Goal: Information Seeking & Learning: Learn about a topic

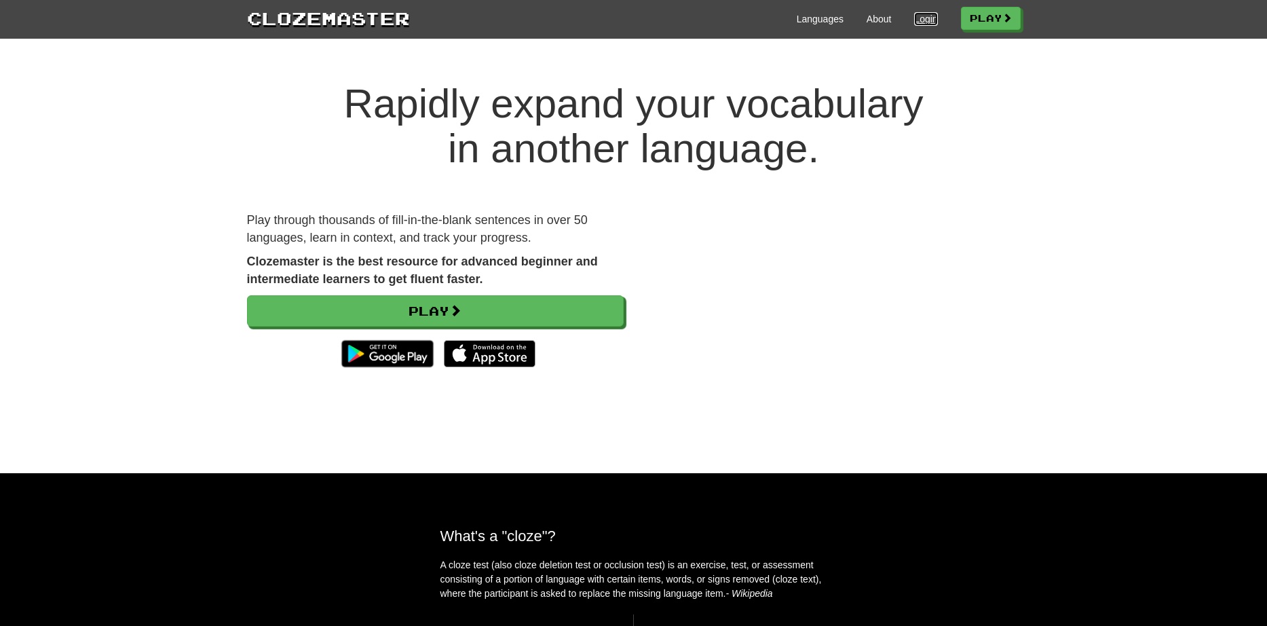
click at [920, 24] on link "Login" at bounding box center [925, 19] width 23 height 14
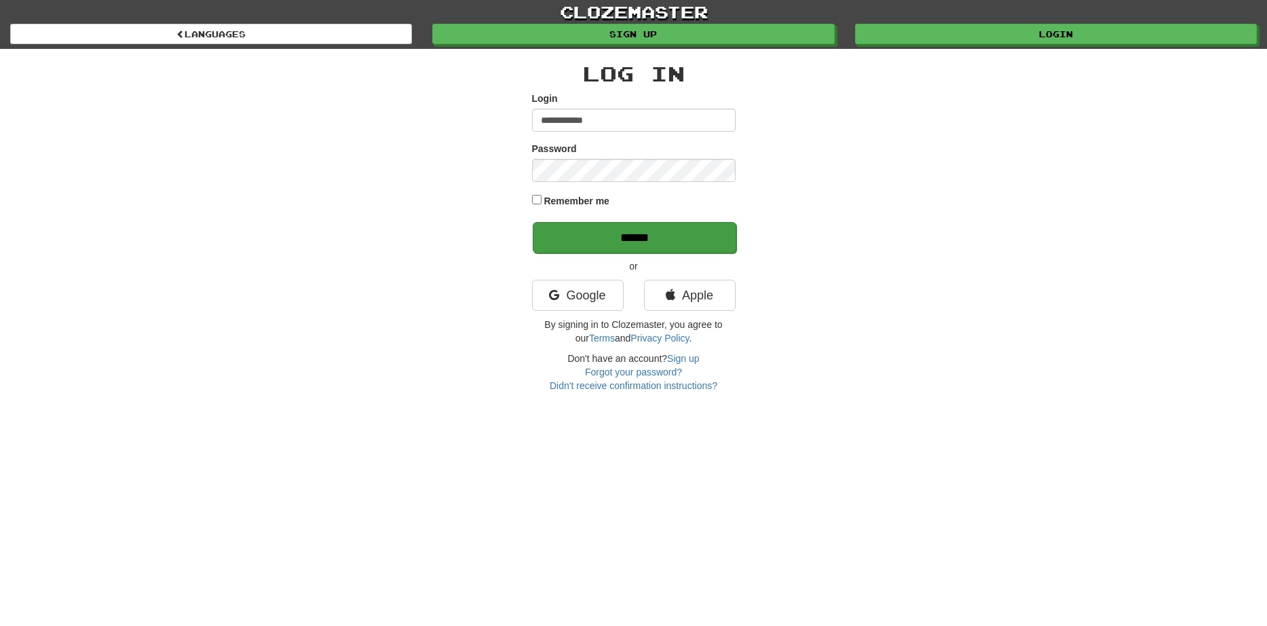
type input "**********"
click at [606, 241] on input "******" at bounding box center [635, 237] width 204 height 31
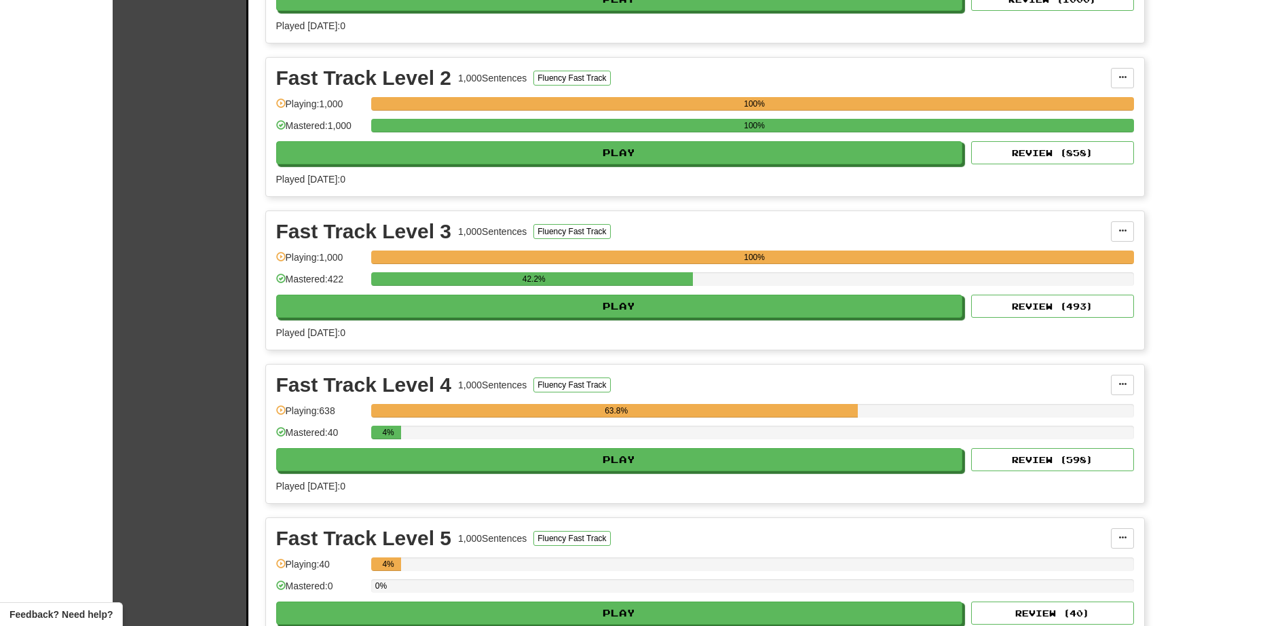
scroll to position [1685, 0]
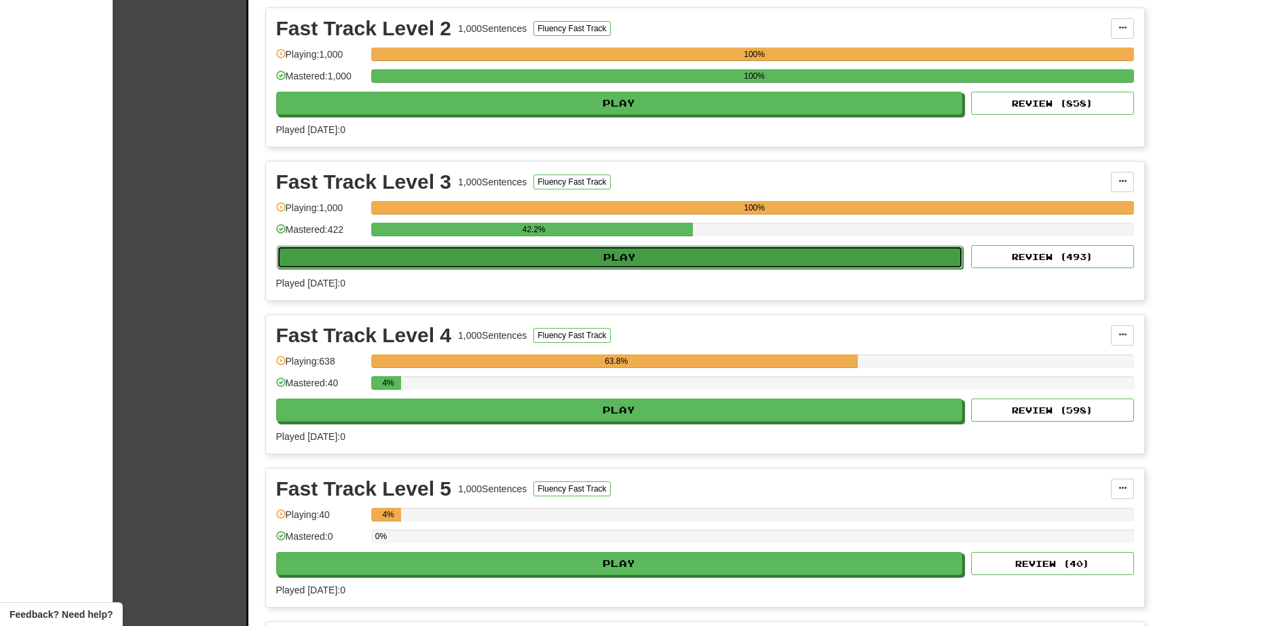
click at [505, 259] on button "Play" at bounding box center [620, 257] width 687 height 23
select select "**"
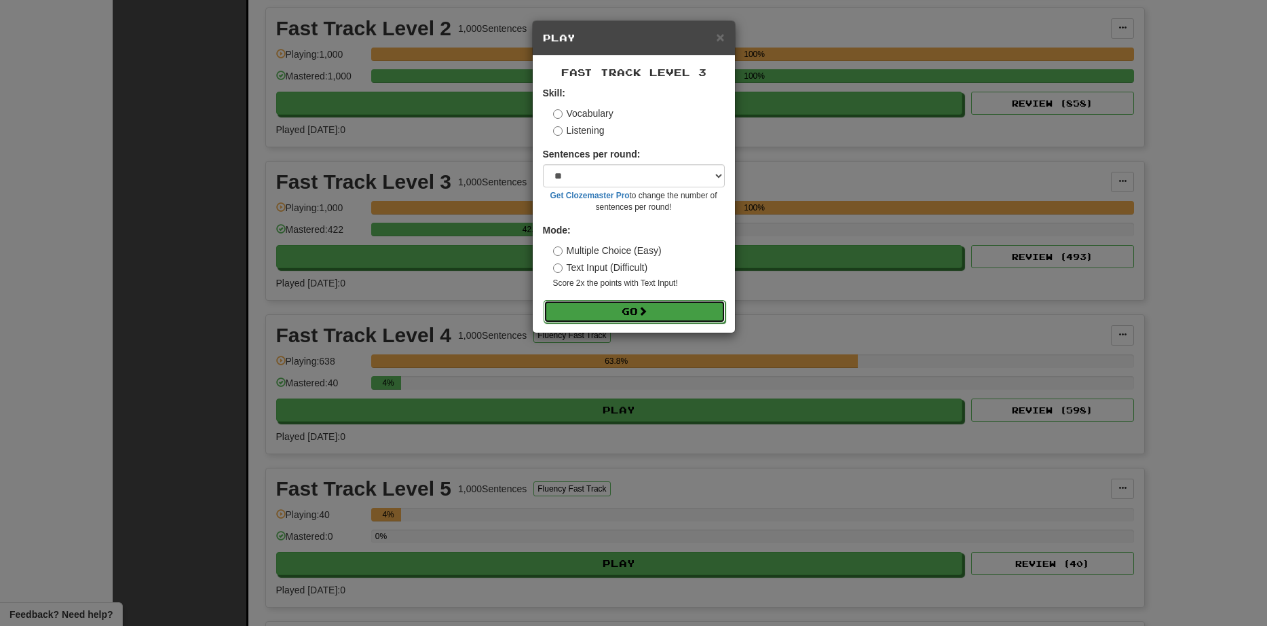
click at [652, 301] on button "Go" at bounding box center [634, 311] width 182 height 23
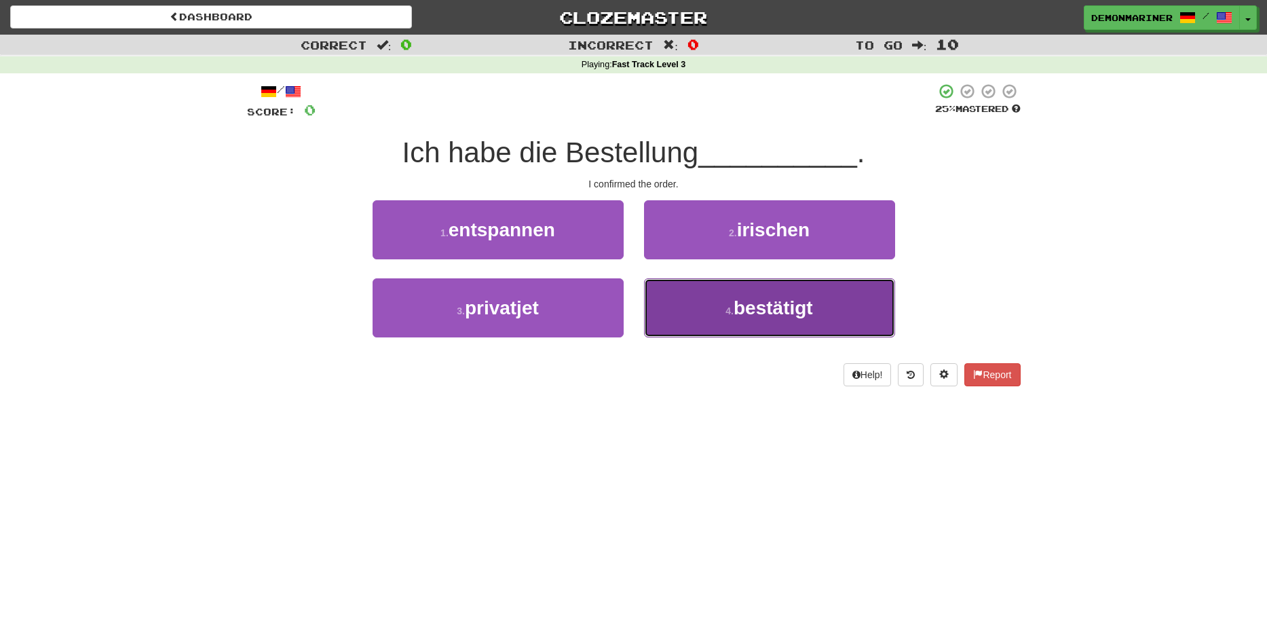
click at [743, 318] on span "bestätigt" at bounding box center [772, 307] width 79 height 21
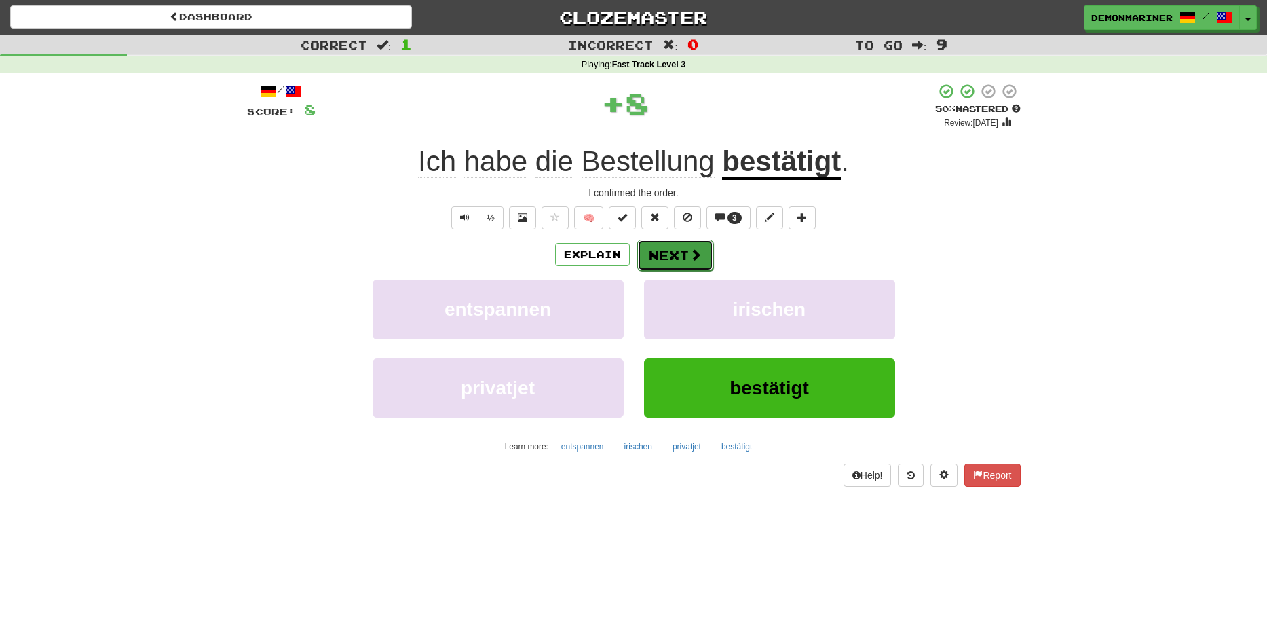
click at [673, 256] on button "Next" at bounding box center [675, 255] width 76 height 31
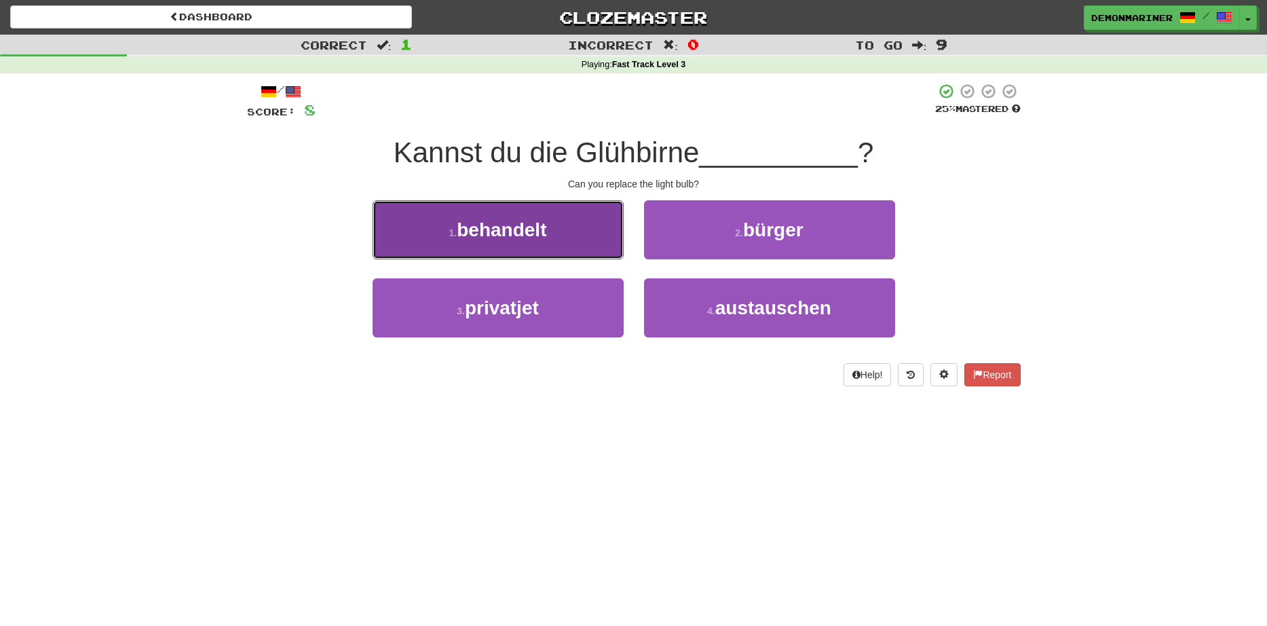
click at [438, 241] on button "1 . behandelt" at bounding box center [498, 229] width 251 height 59
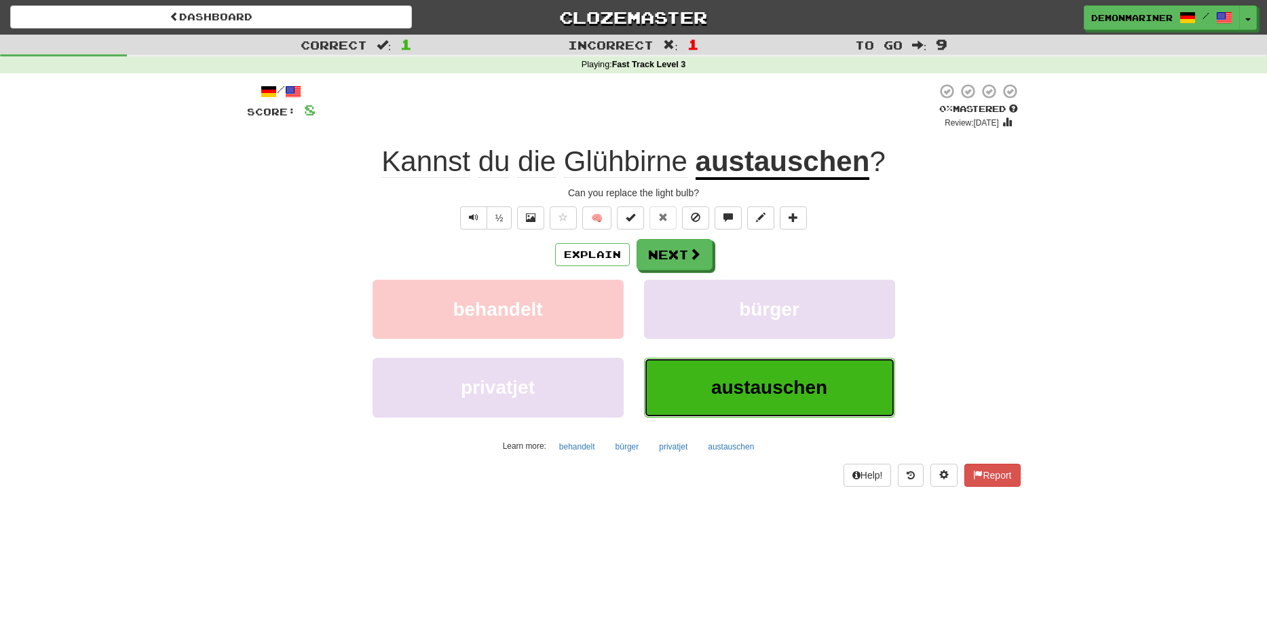
click at [786, 405] on button "austauschen" at bounding box center [769, 387] width 251 height 59
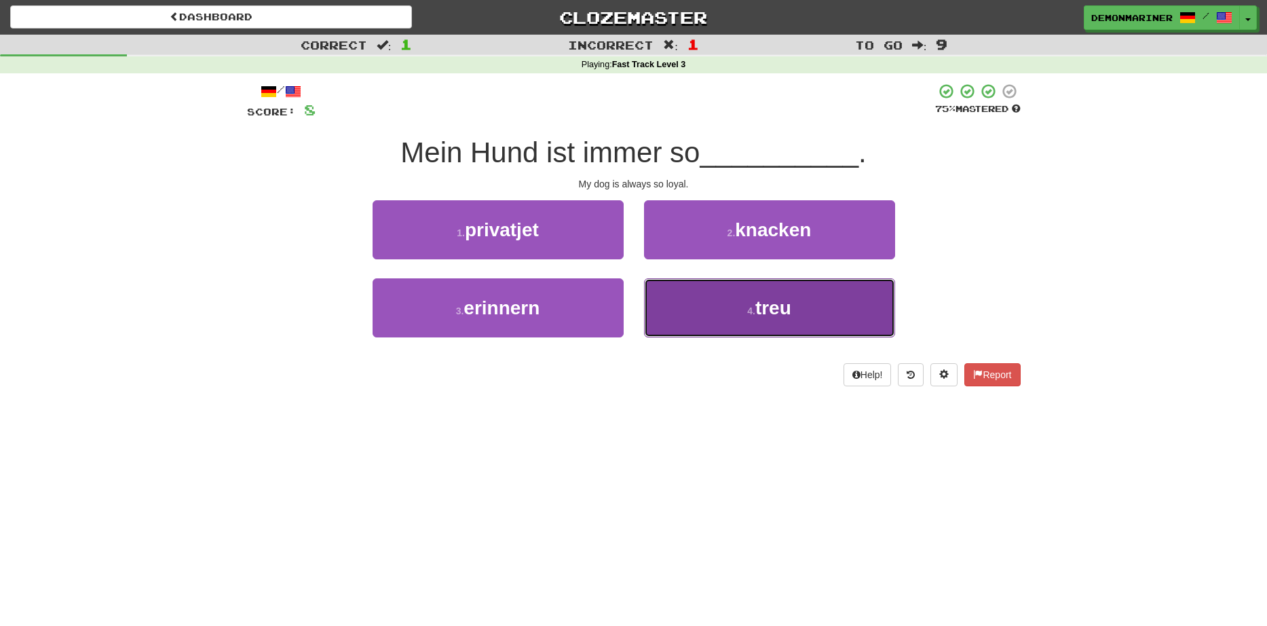
click at [719, 313] on button "4 . treu" at bounding box center [769, 307] width 251 height 59
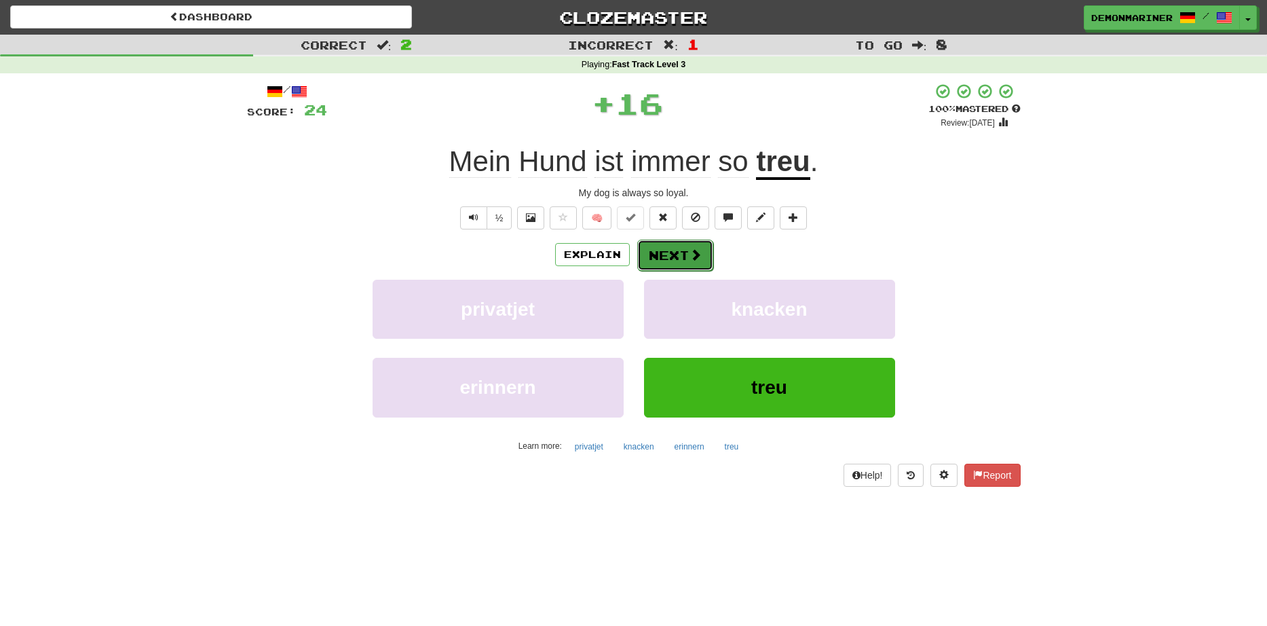
click at [702, 263] on button "Next" at bounding box center [675, 255] width 76 height 31
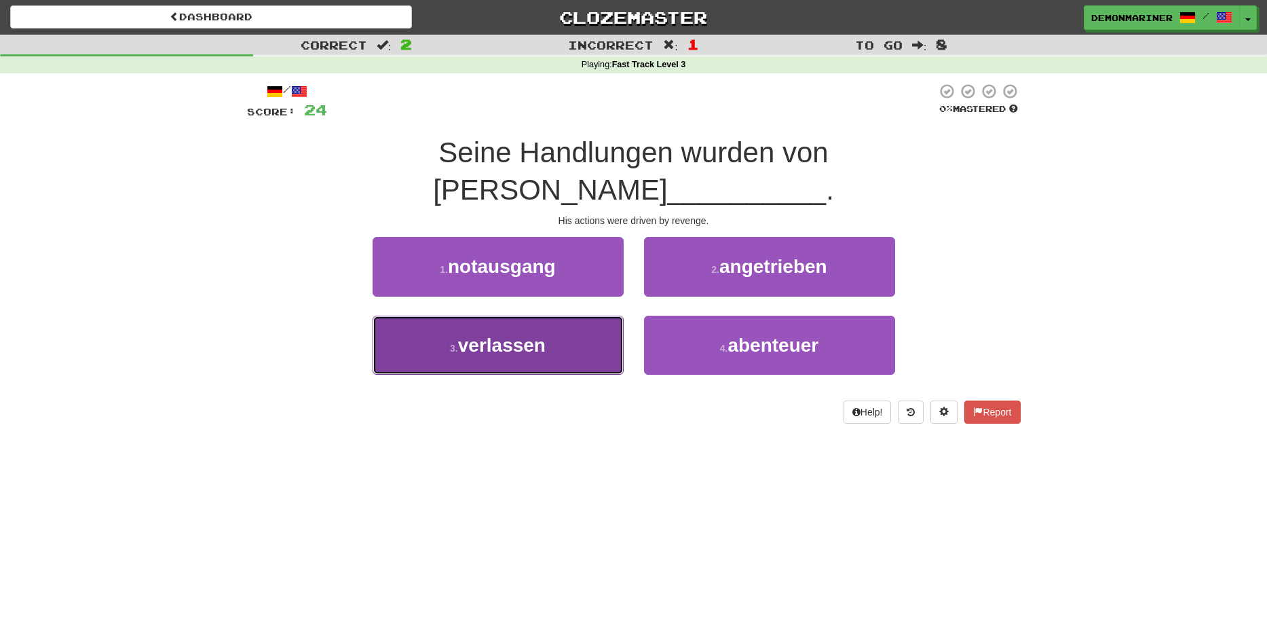
click at [464, 335] on span "verlassen" at bounding box center [502, 345] width 88 height 21
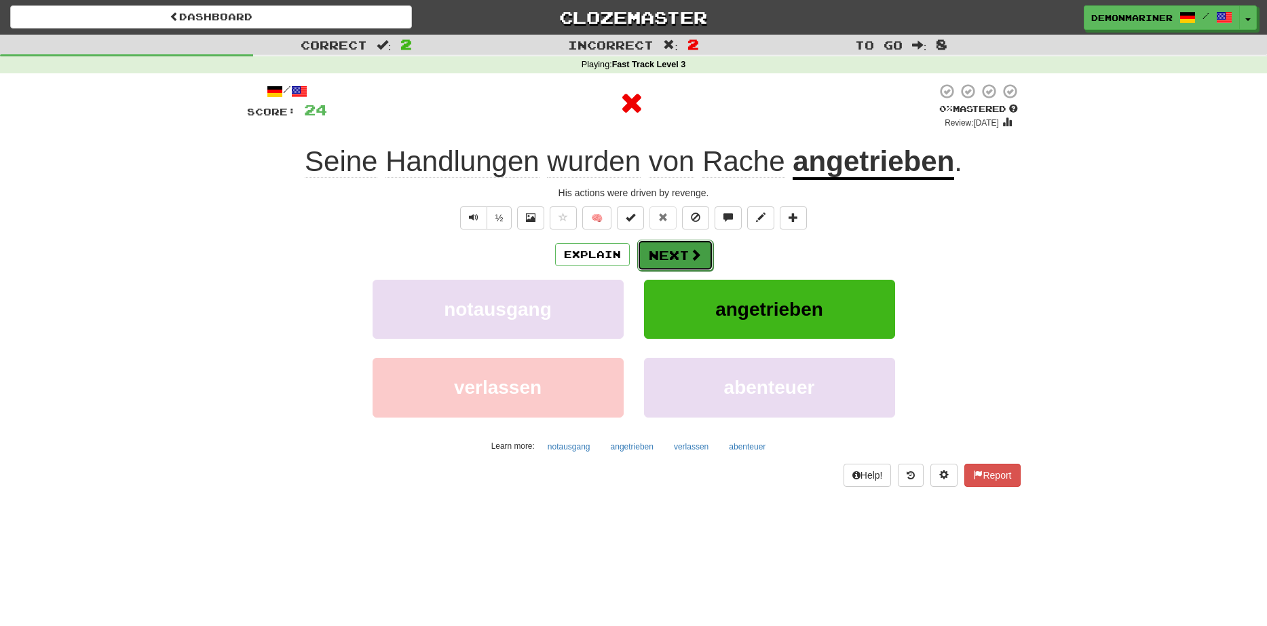
click at [674, 262] on button "Next" at bounding box center [675, 255] width 76 height 31
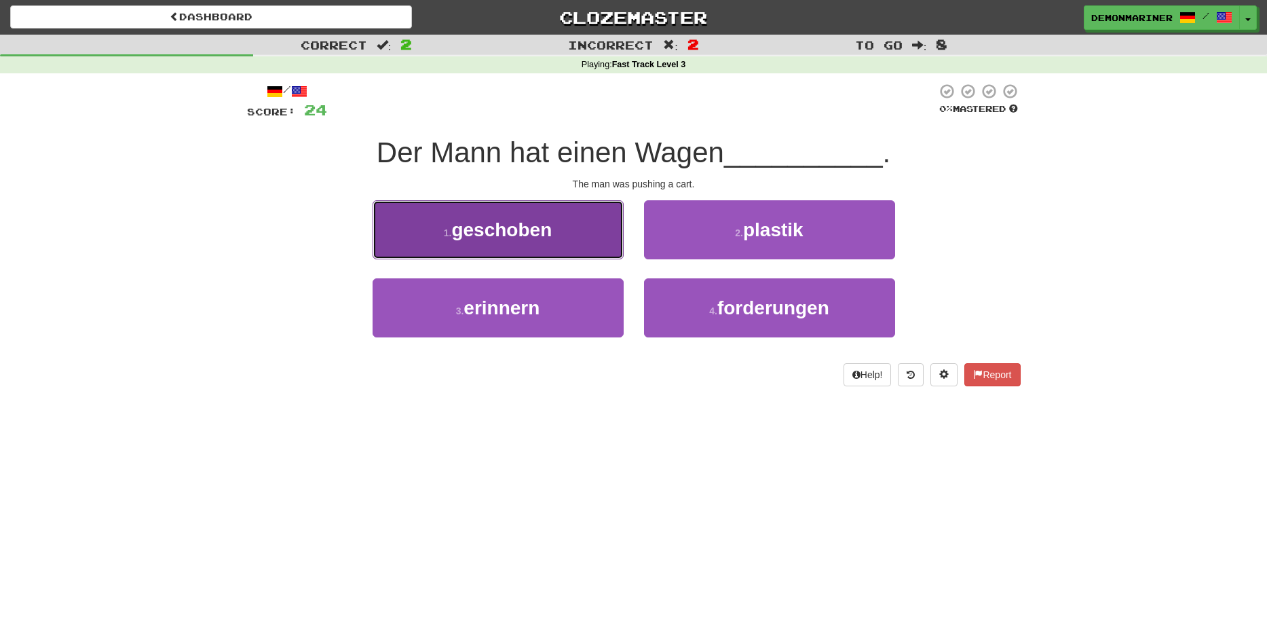
click at [483, 244] on button "1 . geschoben" at bounding box center [498, 229] width 251 height 59
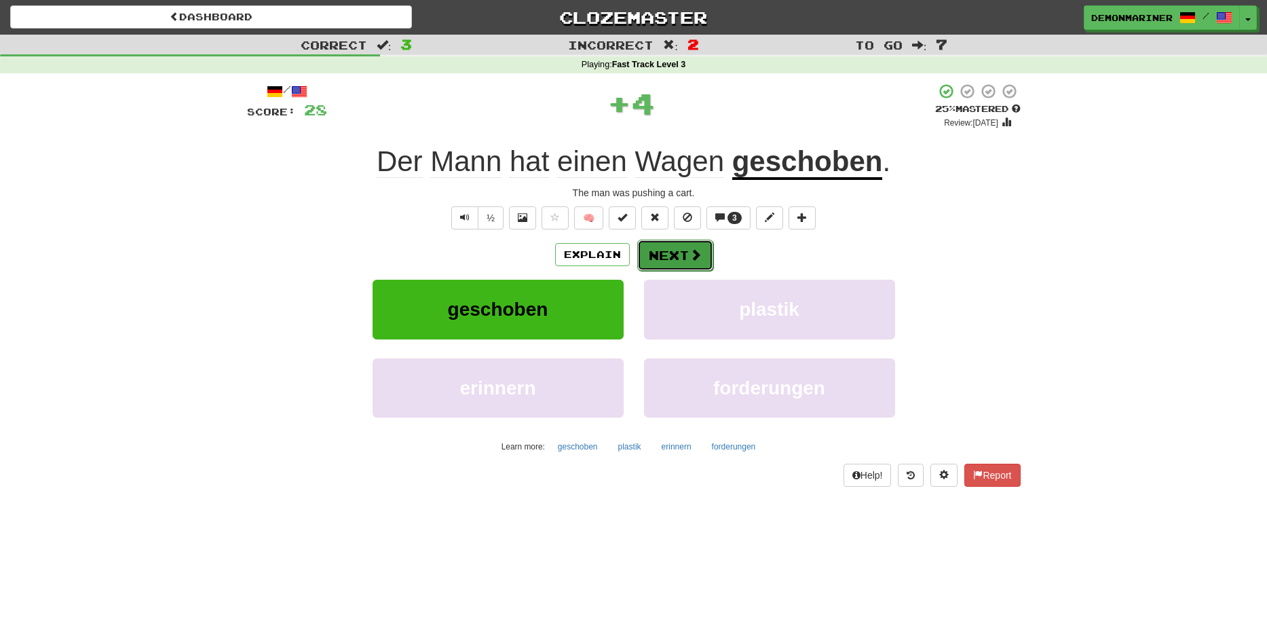
click at [668, 256] on button "Next" at bounding box center [675, 255] width 76 height 31
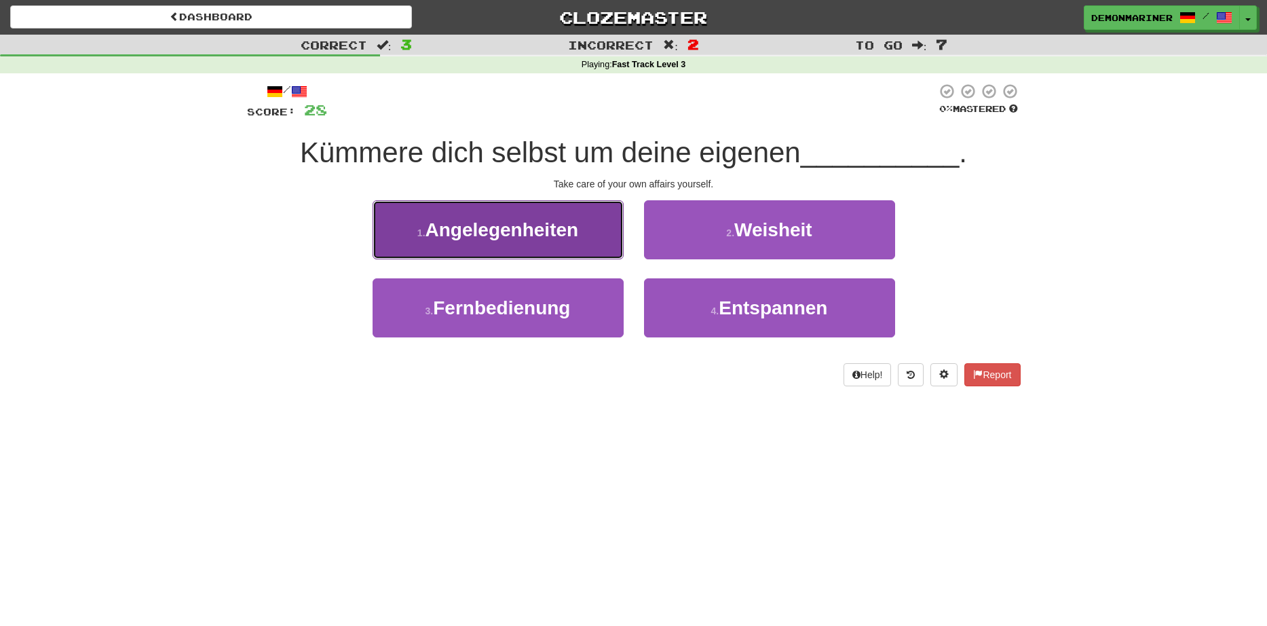
click at [512, 237] on span "Angelegenheiten" at bounding box center [501, 229] width 153 height 21
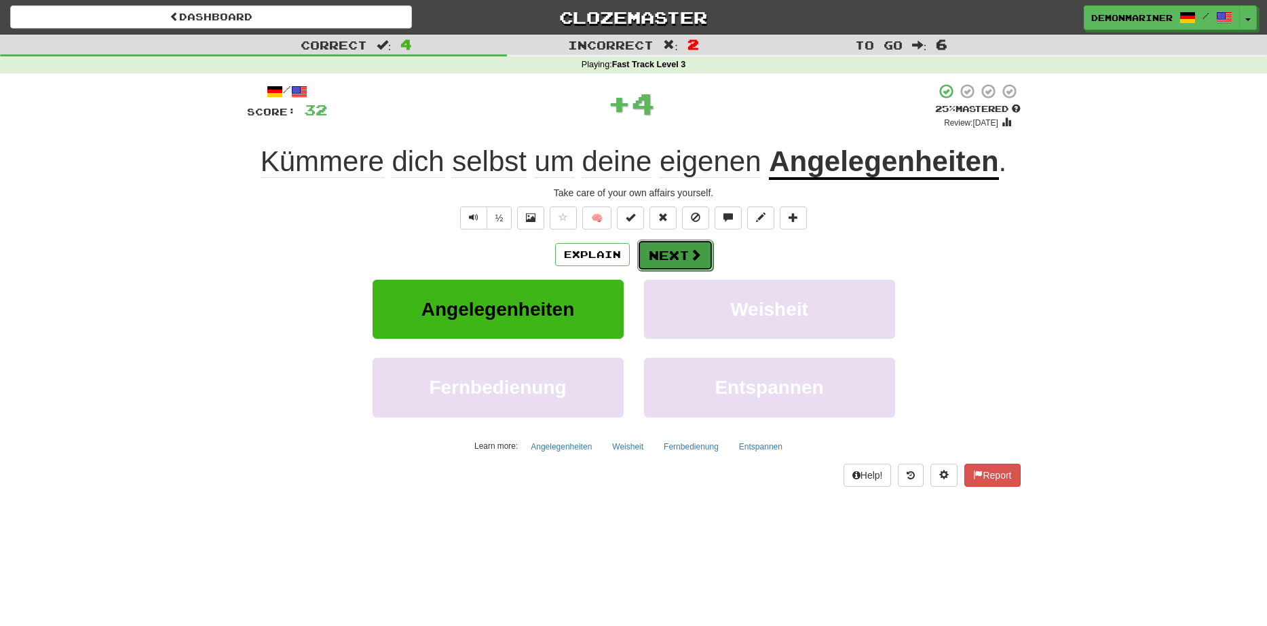
click at [645, 250] on button "Next" at bounding box center [675, 255] width 76 height 31
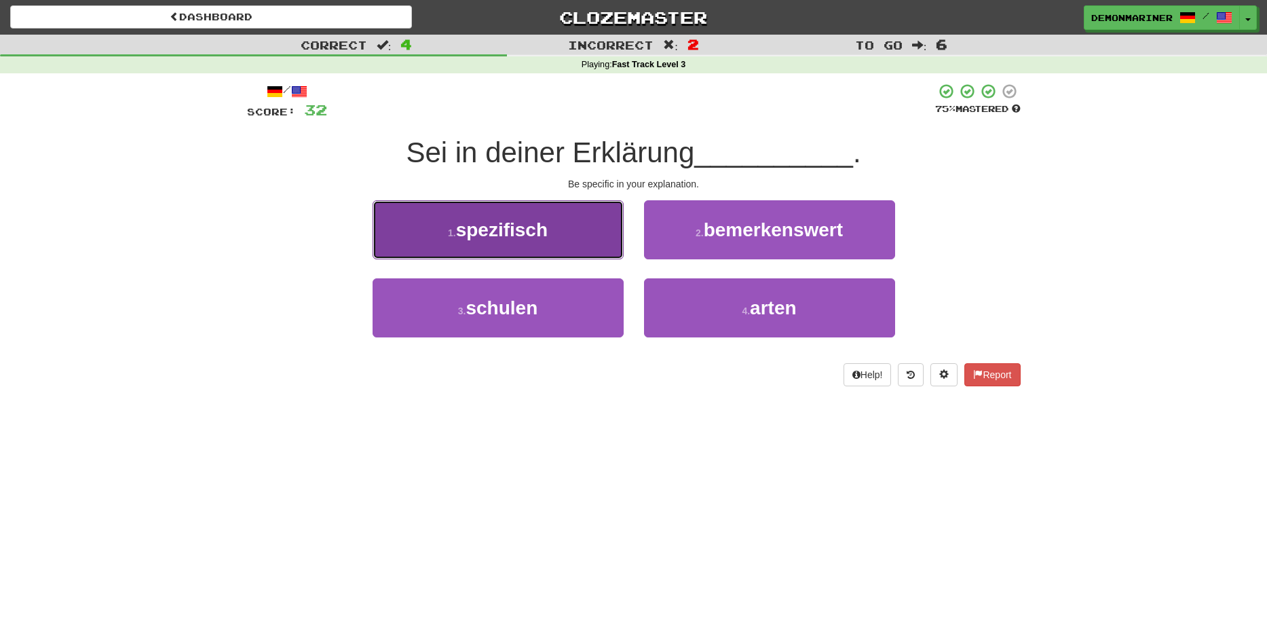
click at [477, 222] on span "spezifisch" at bounding box center [502, 229] width 92 height 21
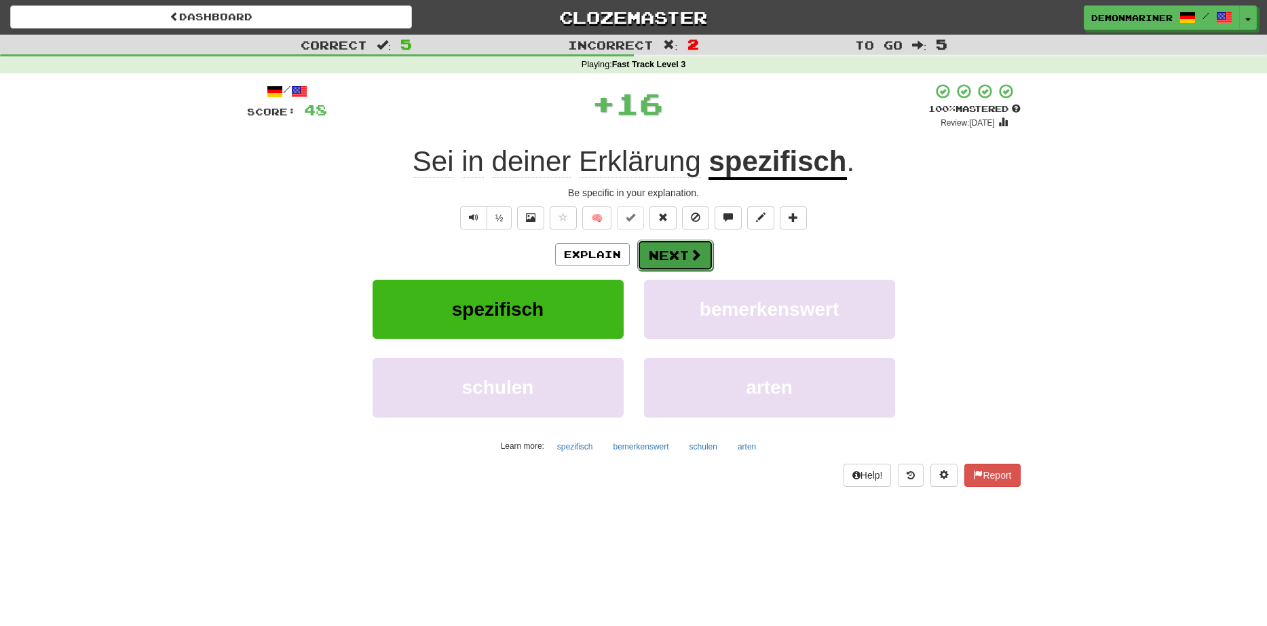
click at [650, 245] on button "Next" at bounding box center [675, 255] width 76 height 31
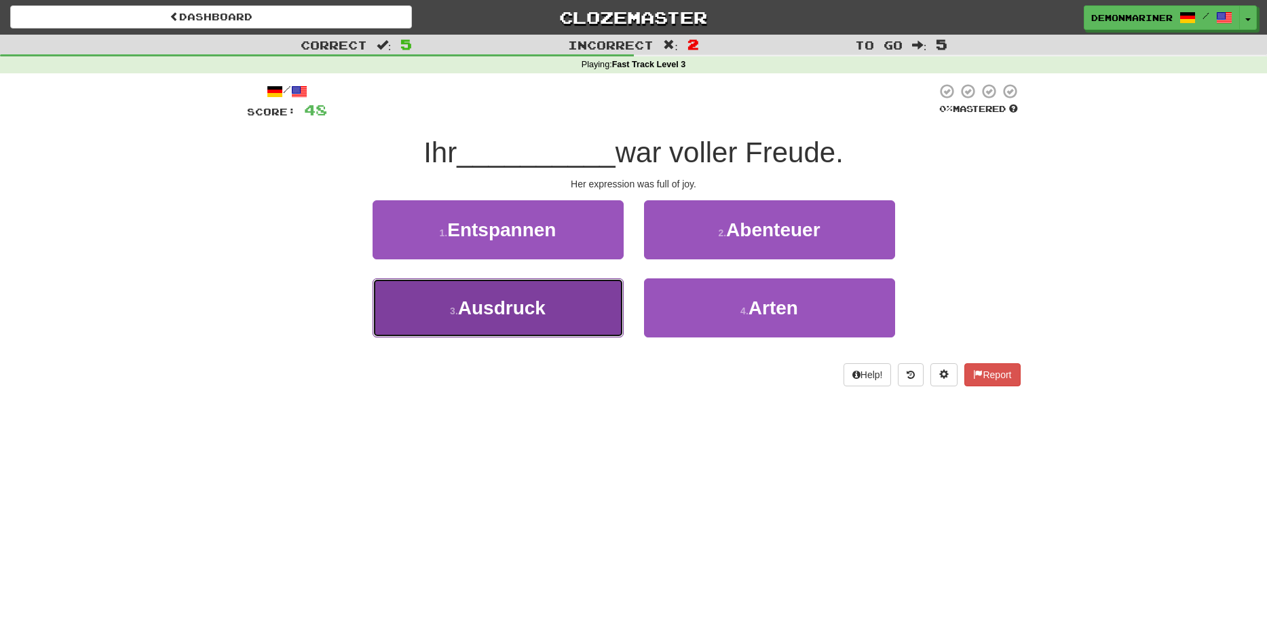
click at [562, 321] on button "3 . Ausdruck" at bounding box center [498, 307] width 251 height 59
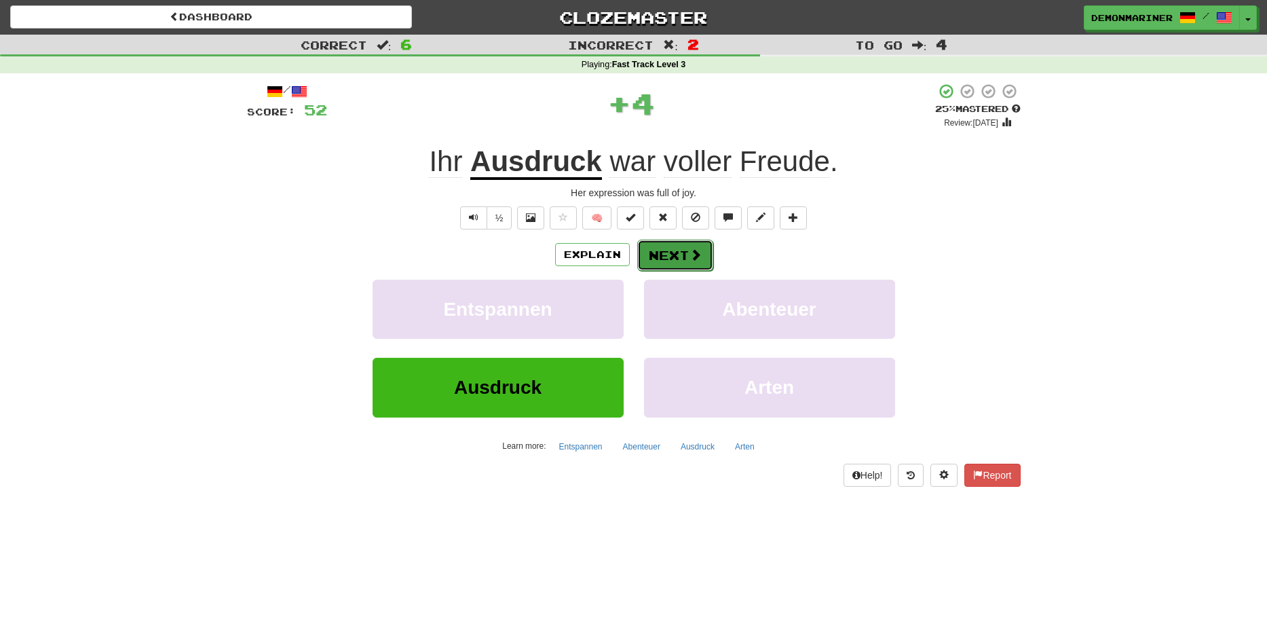
click at [676, 259] on button "Next" at bounding box center [675, 255] width 76 height 31
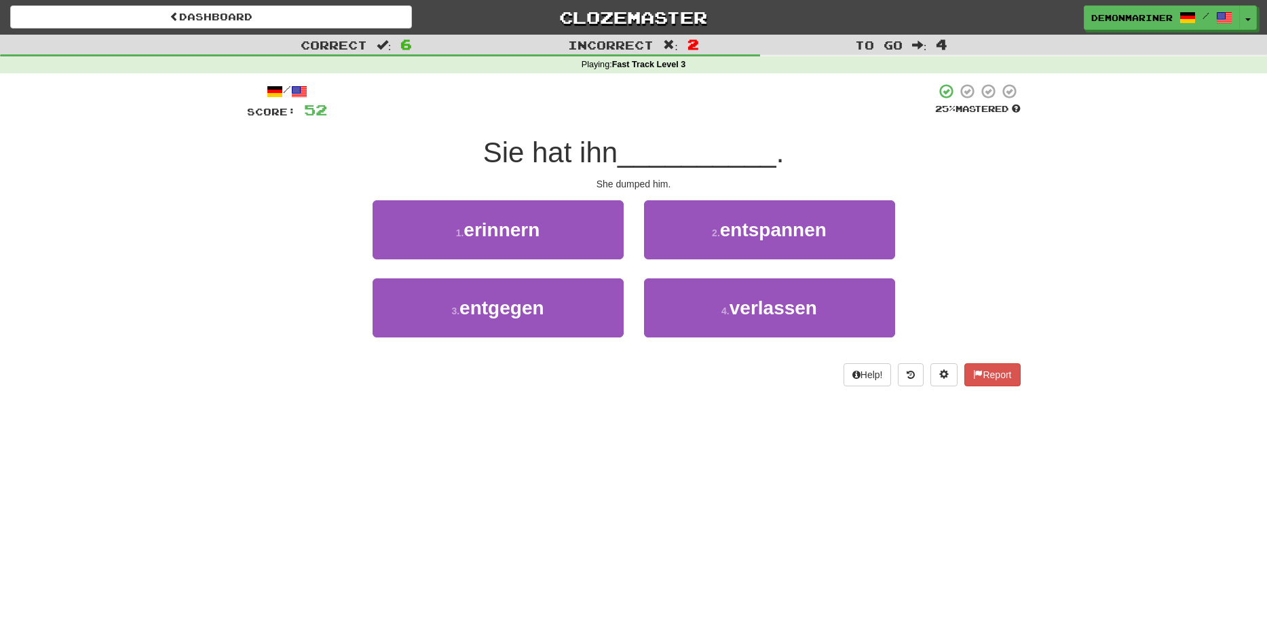
click at [641, 311] on div "4 . verlassen" at bounding box center [769, 317] width 271 height 78
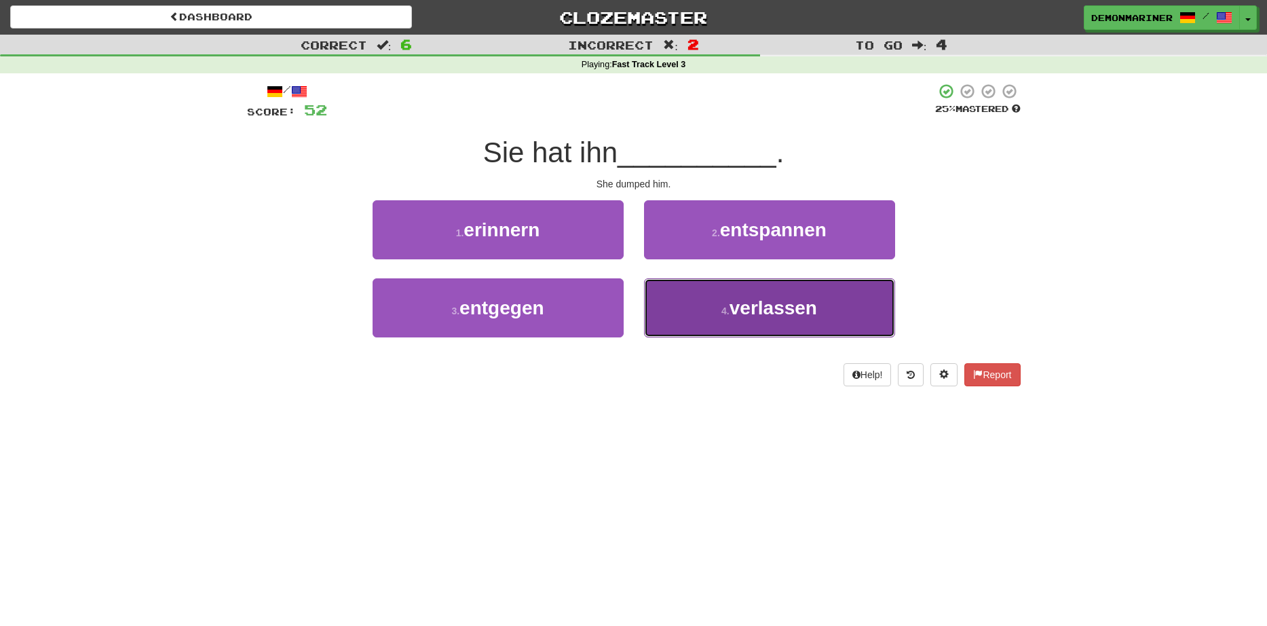
click at [673, 309] on button "4 . verlassen" at bounding box center [769, 307] width 251 height 59
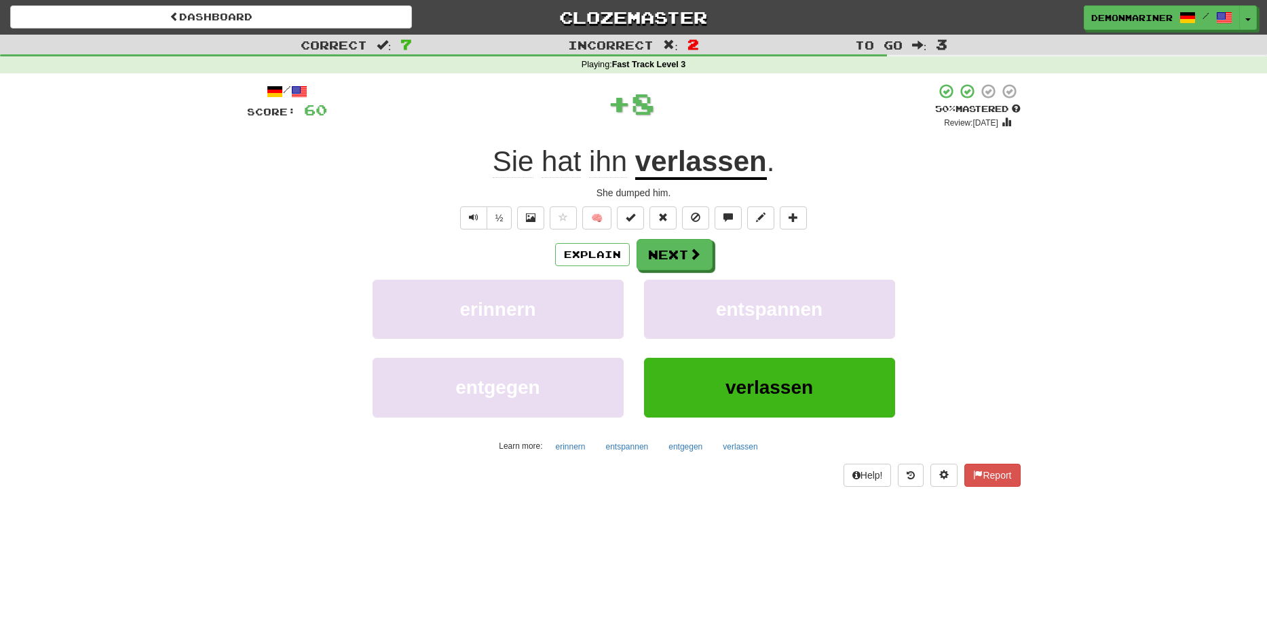
click at [675, 238] on div "/ Score: 60 + 8 50 % Mastered Review: 2025-08-19 Sie hat ihn verlassen . She du…" at bounding box center [634, 284] width 774 height 403
click at [691, 254] on span at bounding box center [695, 254] width 12 height 12
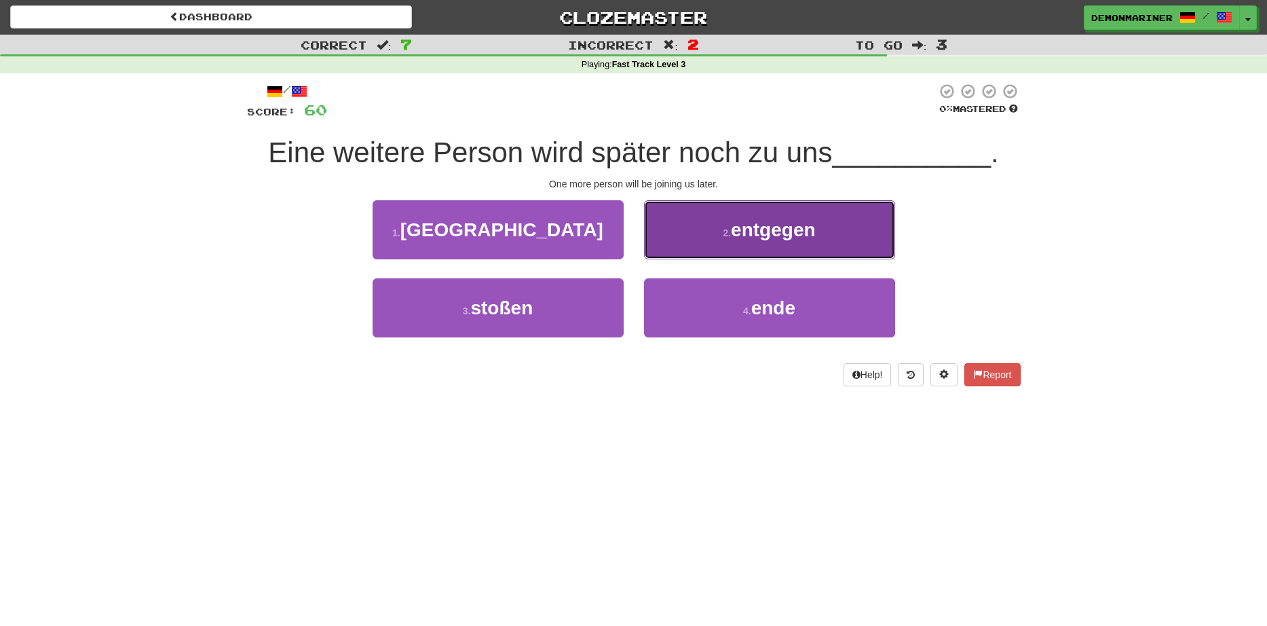
click at [749, 233] on span "entgegen" at bounding box center [773, 229] width 84 height 21
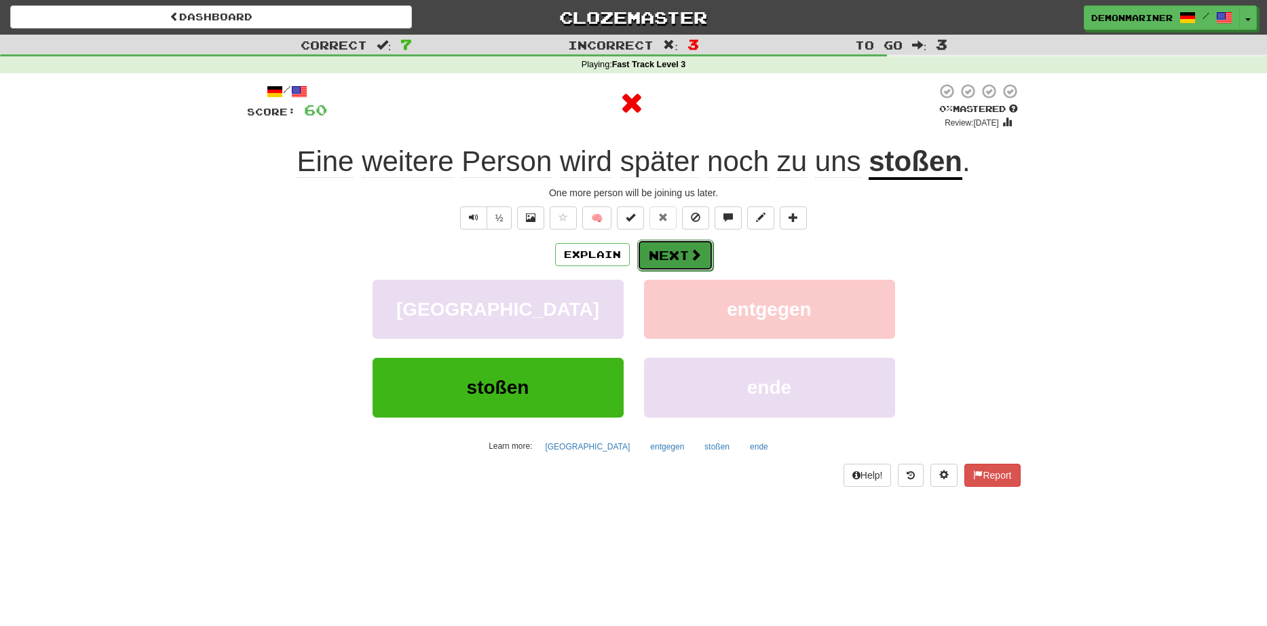
click at [678, 254] on button "Next" at bounding box center [675, 255] width 76 height 31
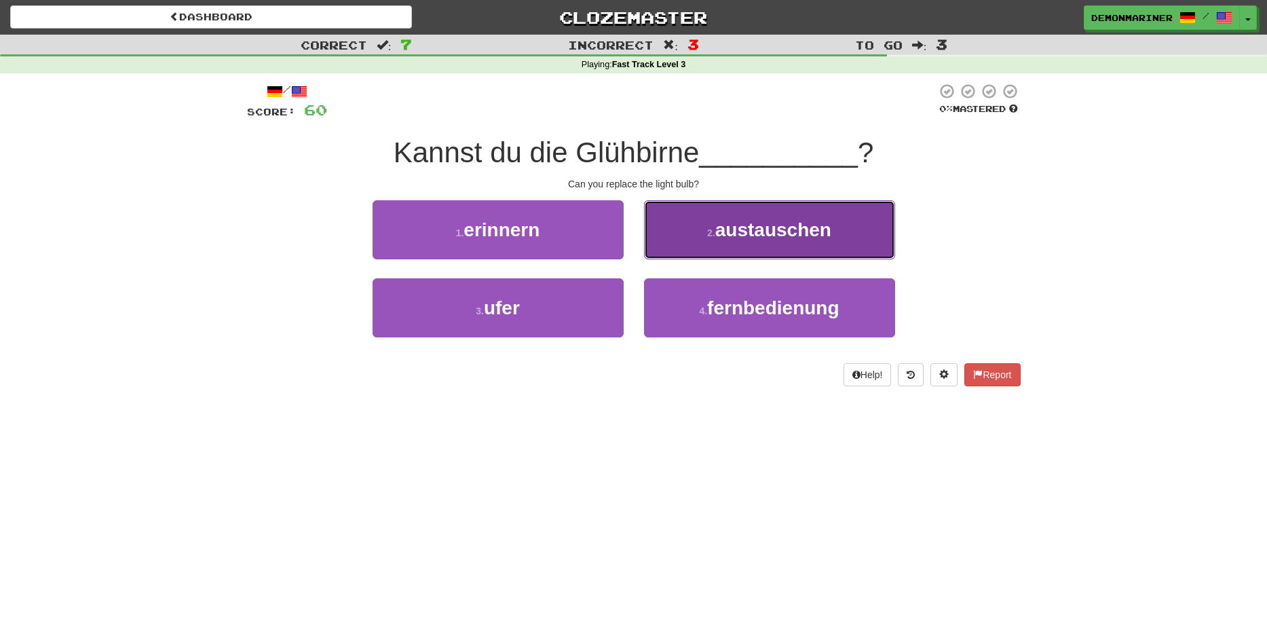
click at [733, 223] on span "austauschen" at bounding box center [773, 229] width 116 height 21
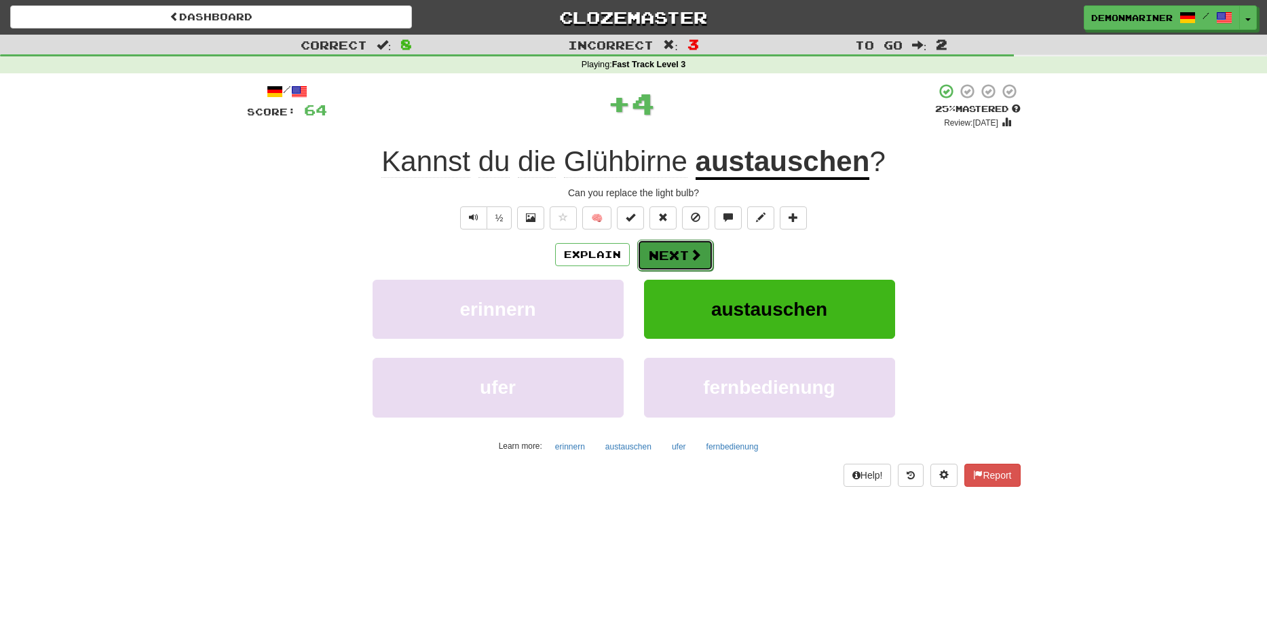
click at [675, 252] on button "Next" at bounding box center [675, 255] width 76 height 31
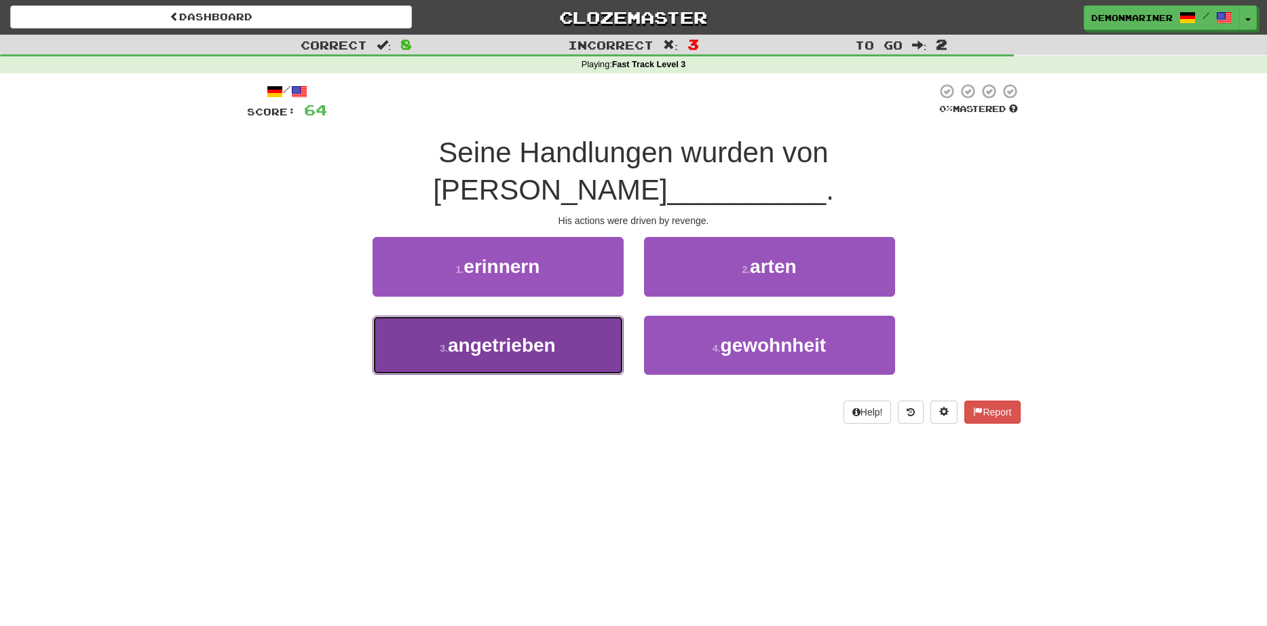
click at [482, 335] on span "angetrieben" at bounding box center [502, 345] width 108 height 21
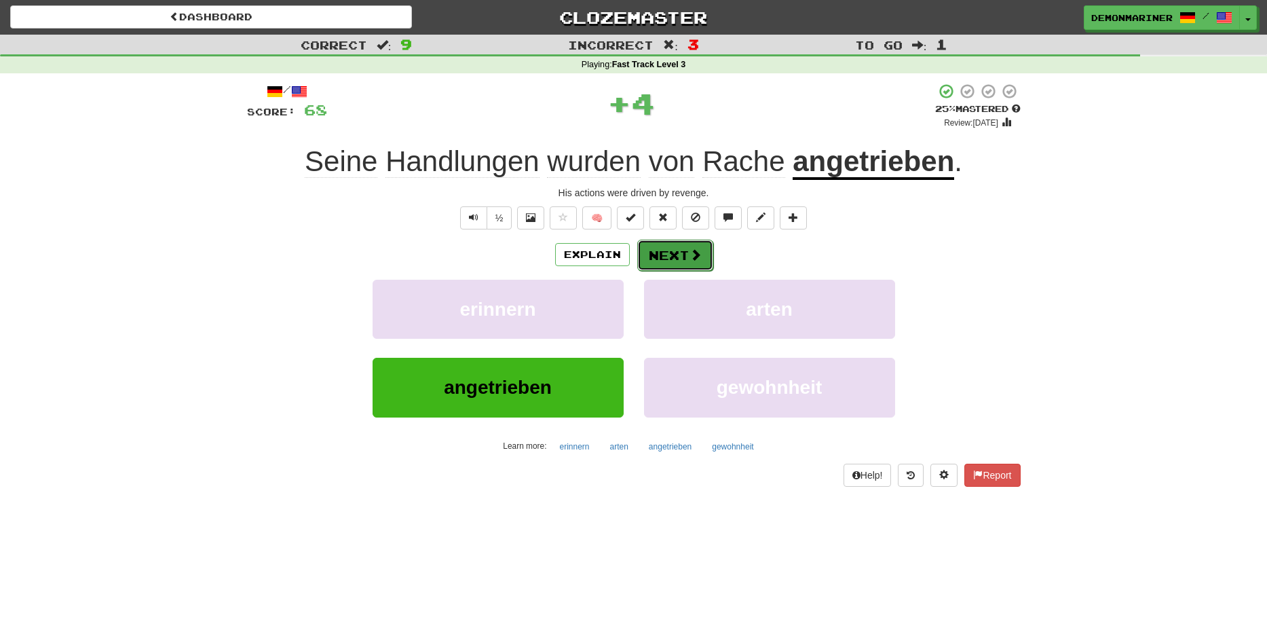
click at [684, 250] on button "Next" at bounding box center [675, 255] width 76 height 31
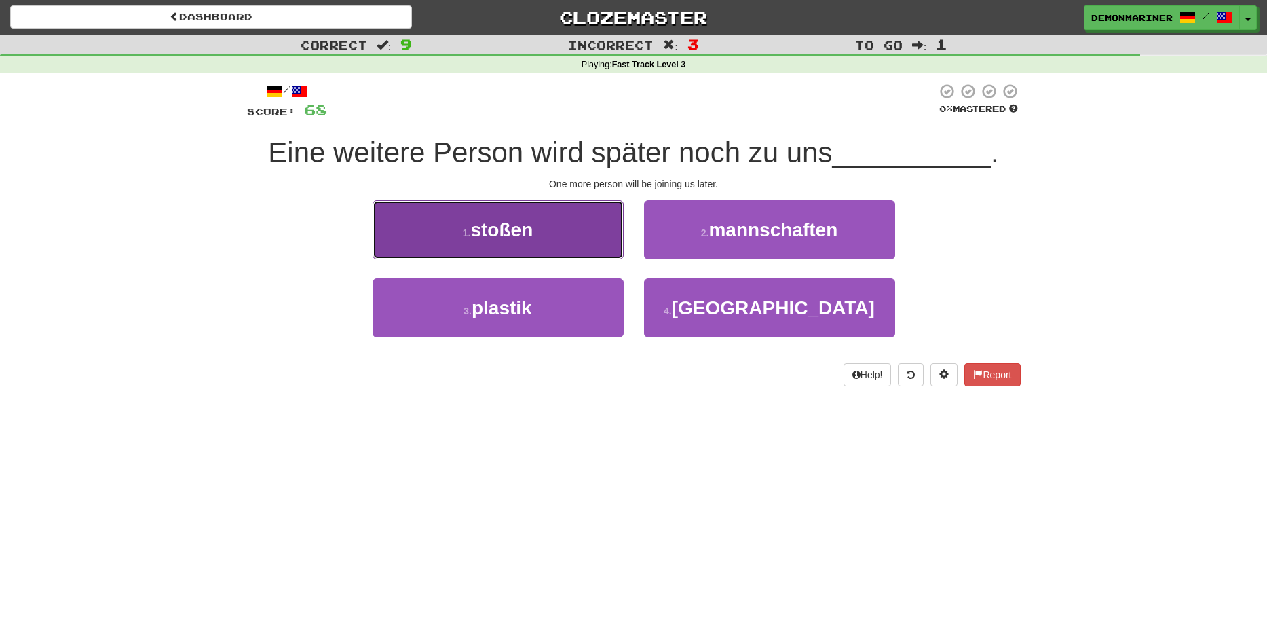
click at [513, 230] on span "stoßen" at bounding box center [501, 229] width 62 height 21
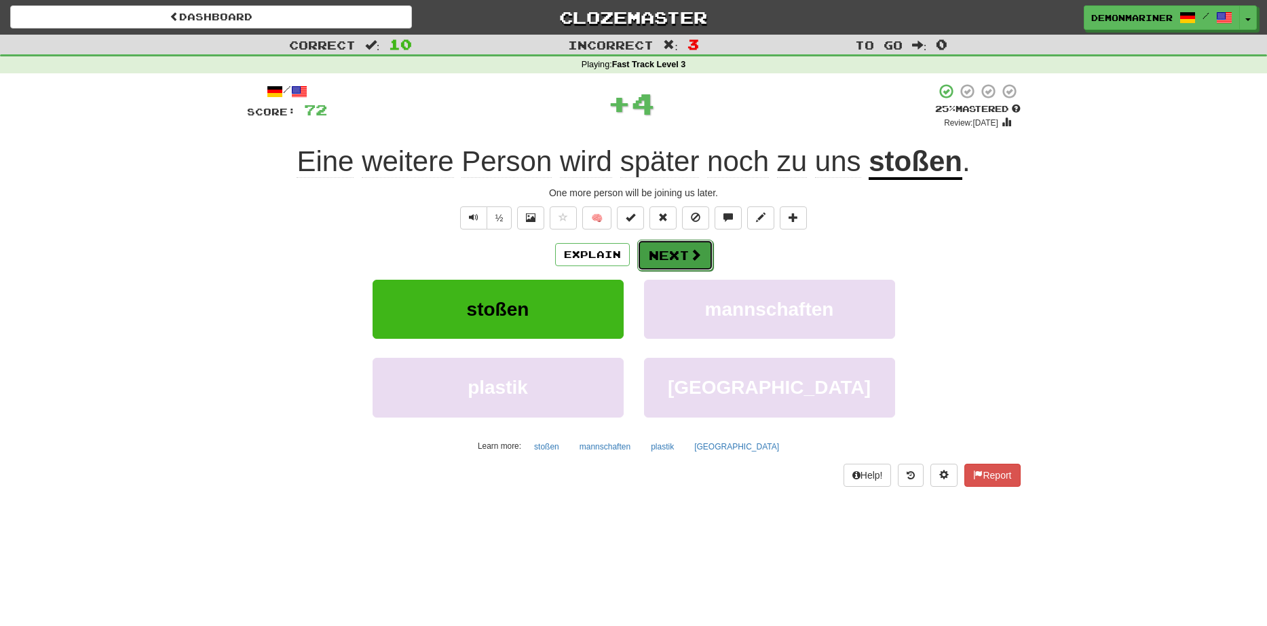
click at [677, 253] on button "Next" at bounding box center [675, 255] width 76 height 31
